Goal: Find specific page/section: Find specific page/section

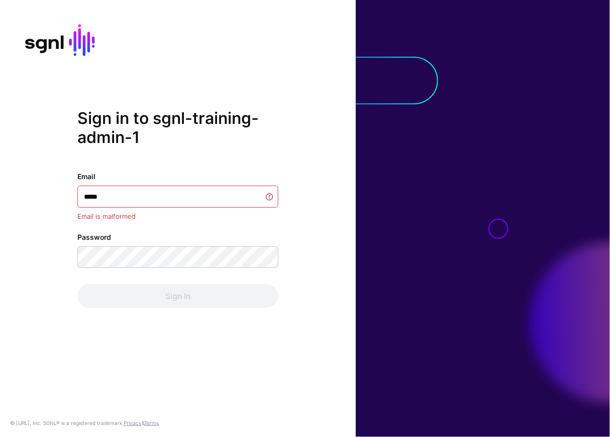
type input "******"
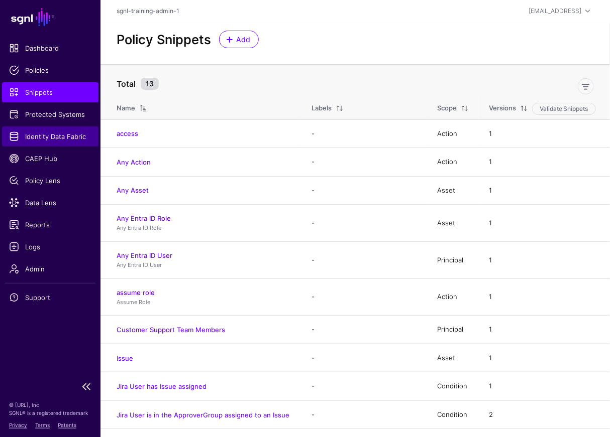
click at [66, 133] on span "Identity Data Fabric" at bounding box center [50, 137] width 82 height 10
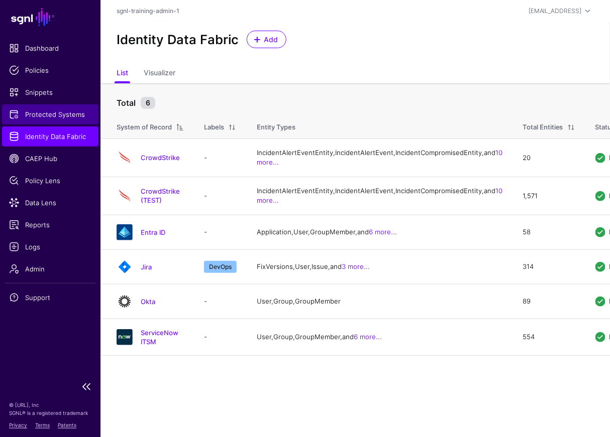
click at [68, 109] on span "Protected Systems" at bounding box center [50, 114] width 82 height 10
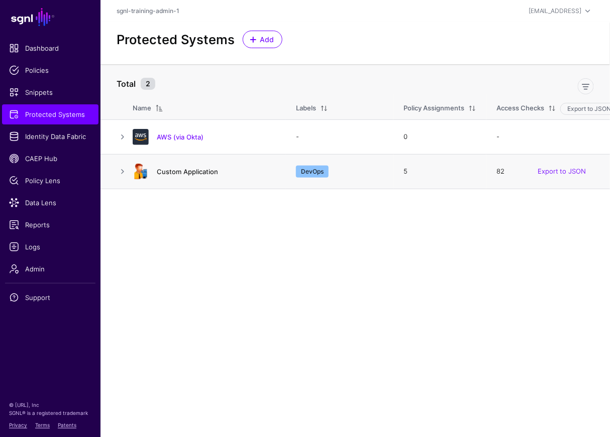
click at [167, 172] on link "Custom Application" at bounding box center [187, 172] width 61 height 8
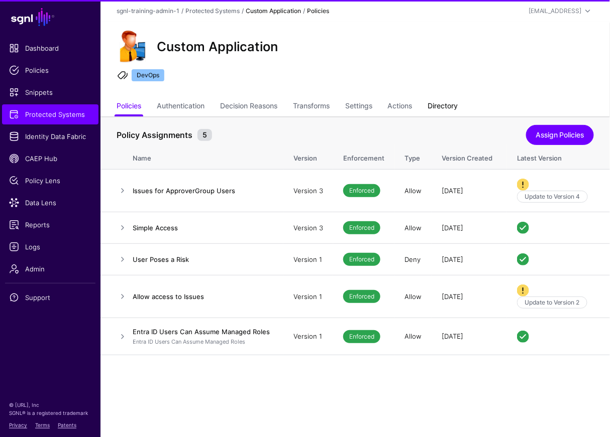
click at [451, 102] on link "Directory" at bounding box center [443, 106] width 30 height 19
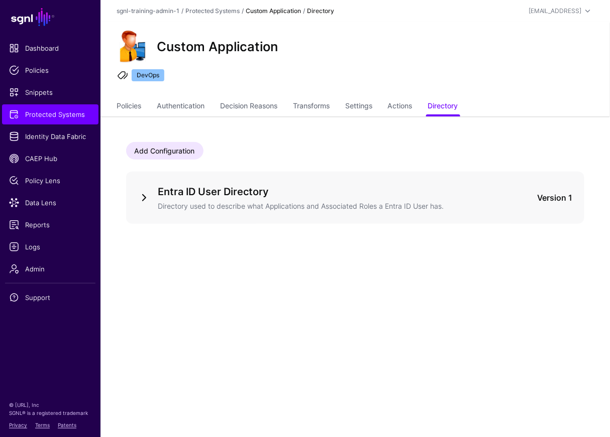
click at [142, 197] on link at bounding box center [144, 198] width 12 height 12
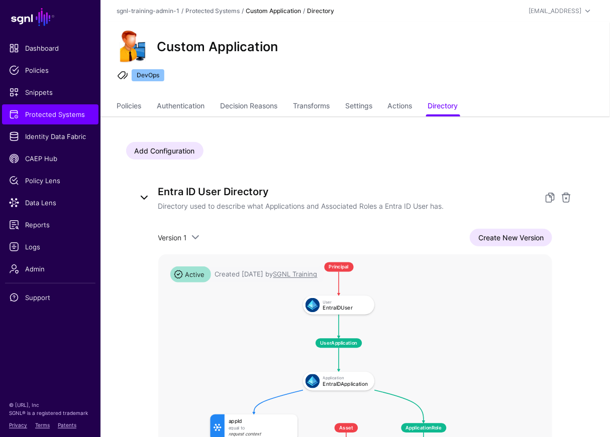
click at [142, 196] on link at bounding box center [144, 198] width 12 height 12
